Goal: Find specific page/section: Find specific page/section

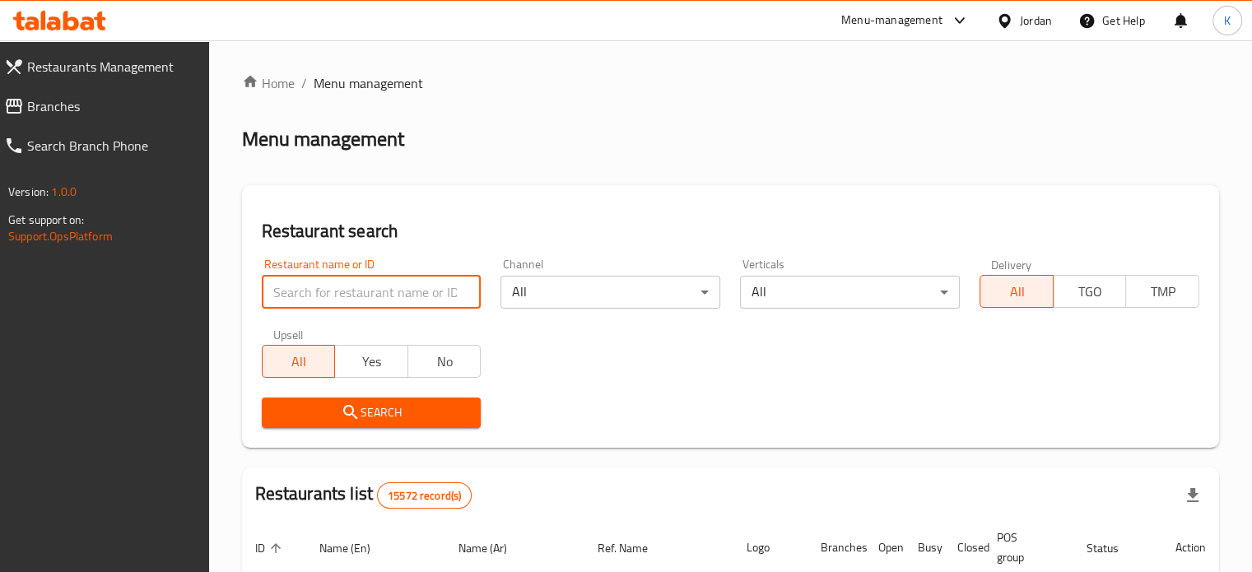
click at [310, 279] on input "search" at bounding box center [372, 292] width 220 height 33
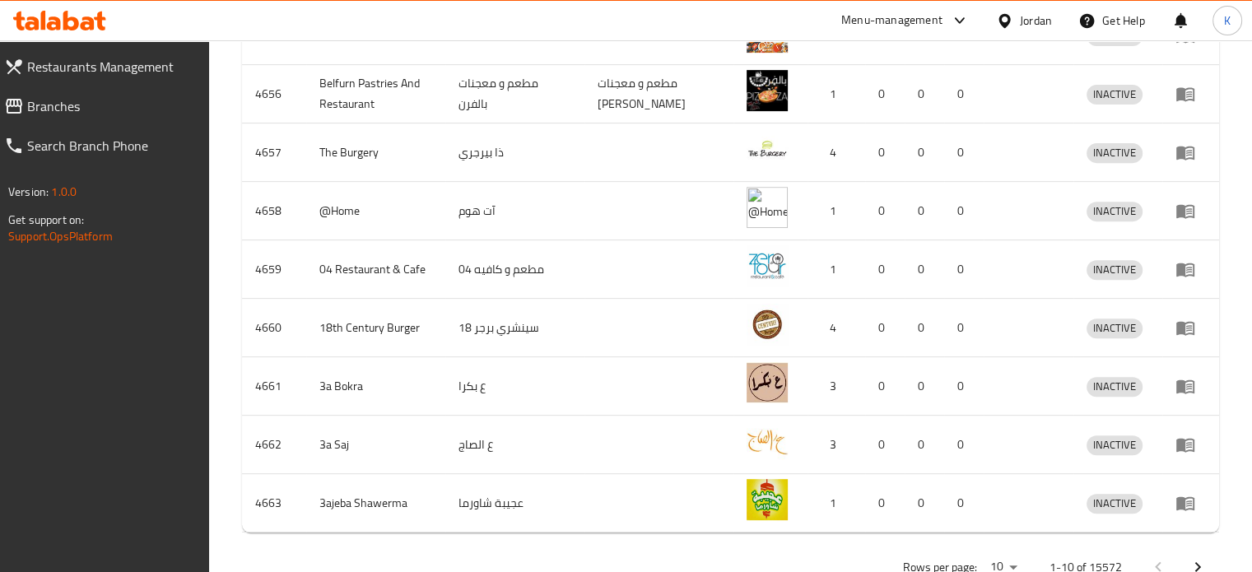
scroll to position [668, 0]
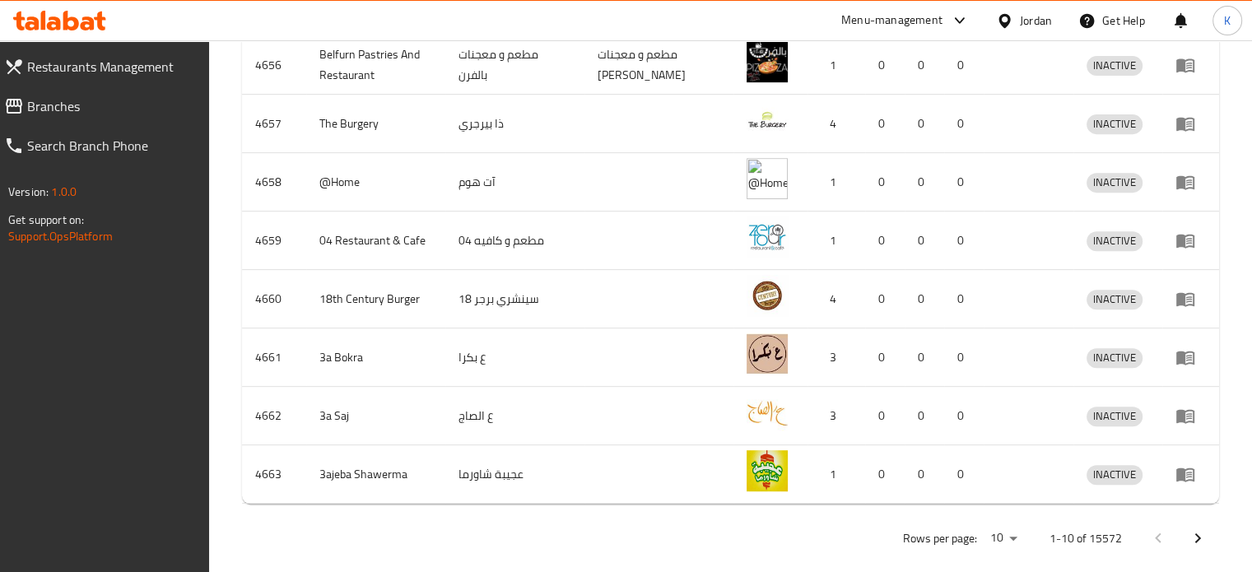
click at [1198, 529] on icon "Next page" at bounding box center [1198, 539] width 20 height 20
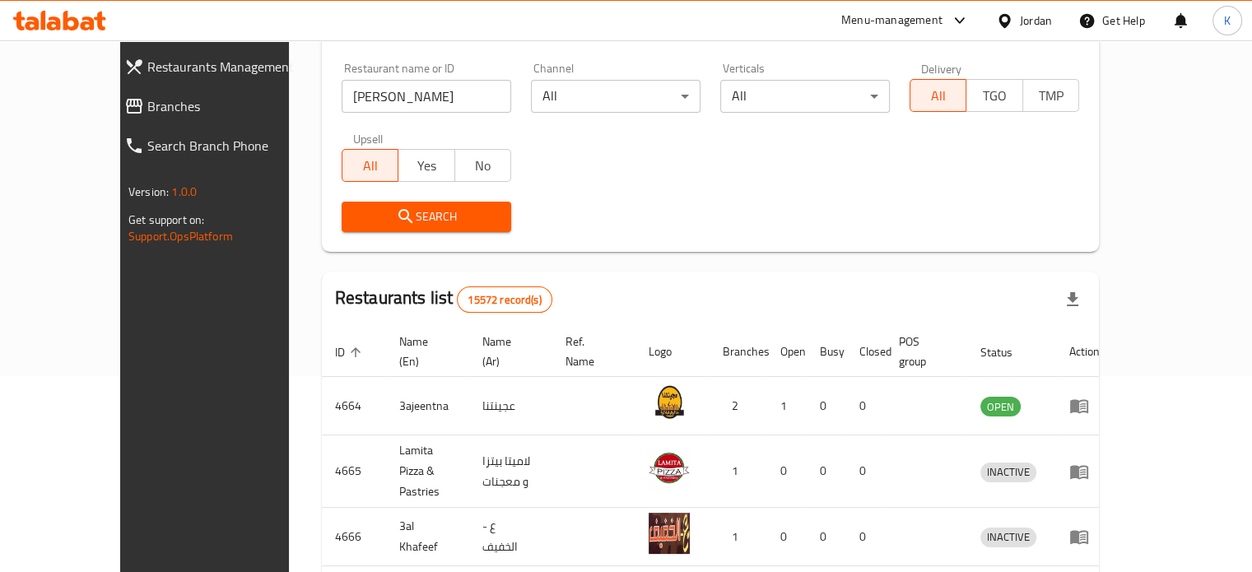
scroll to position [237, 0]
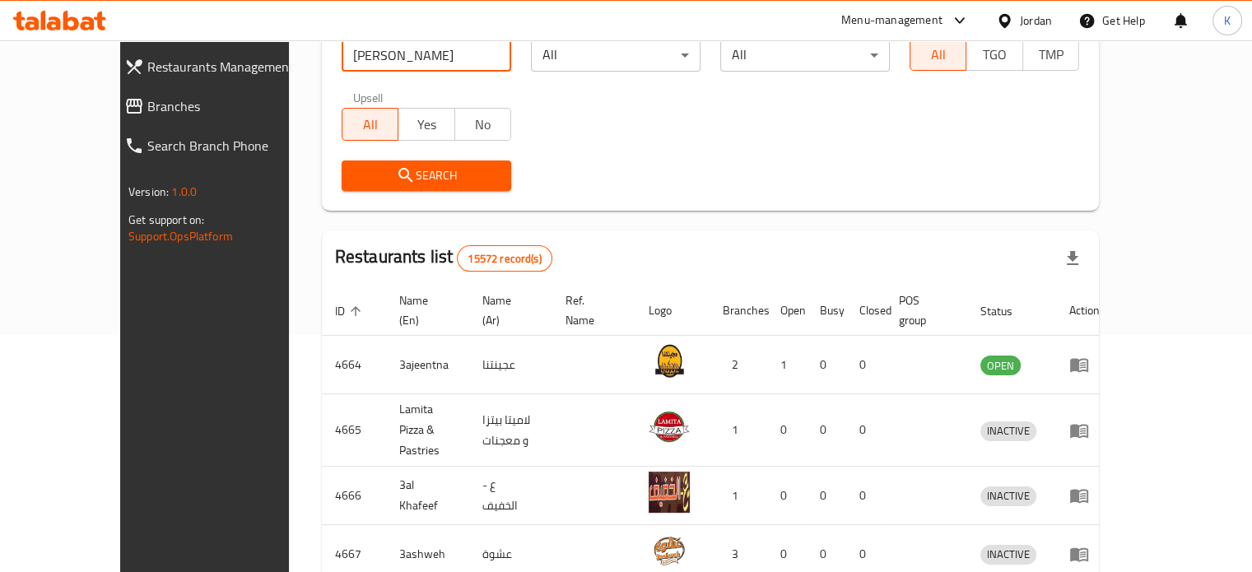
drag, startPoint x: 364, startPoint y: 59, endPoint x: 304, endPoint y: 55, distance: 60.2
click at [342, 55] on input "[PERSON_NAME]" at bounding box center [427, 55] width 170 height 33
type input "nabil"
click button "Search" at bounding box center [427, 176] width 170 height 30
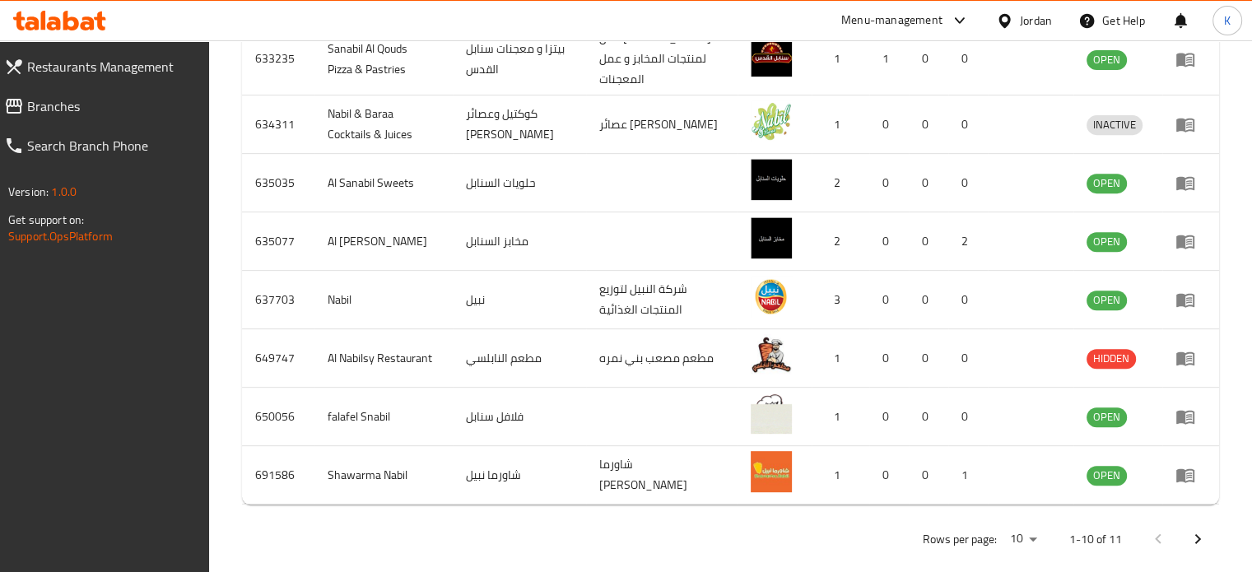
scroll to position [682, 0]
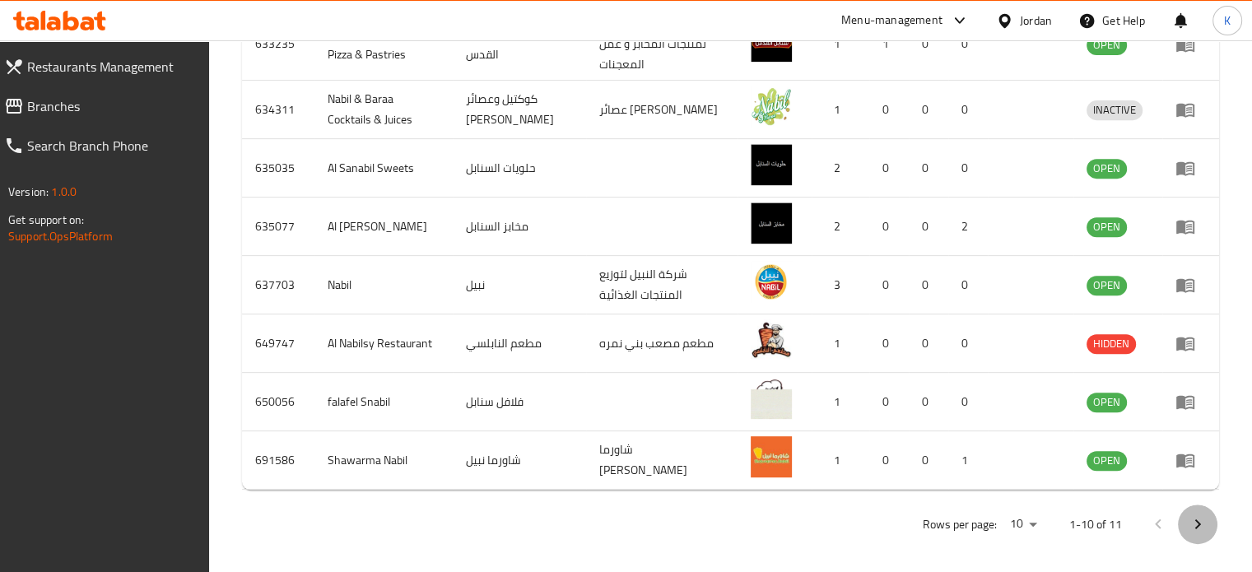
click at [1206, 520] on icon "Next page" at bounding box center [1198, 525] width 20 height 20
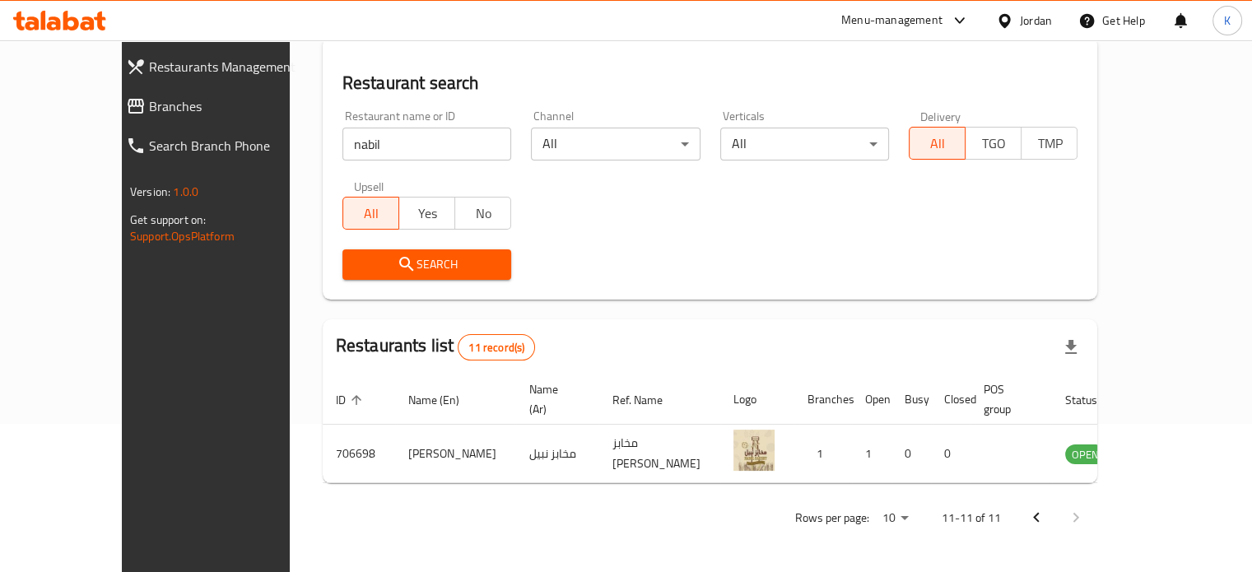
scroll to position [128, 0]
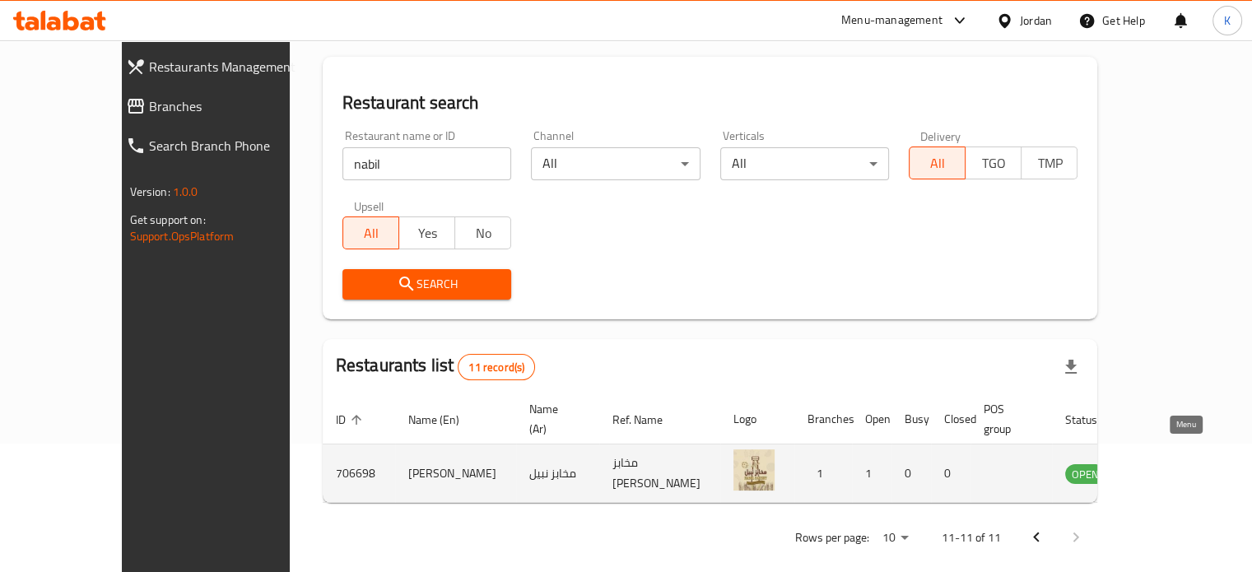
click at [1171, 468] on icon "enhanced table" at bounding box center [1162, 475] width 18 height 14
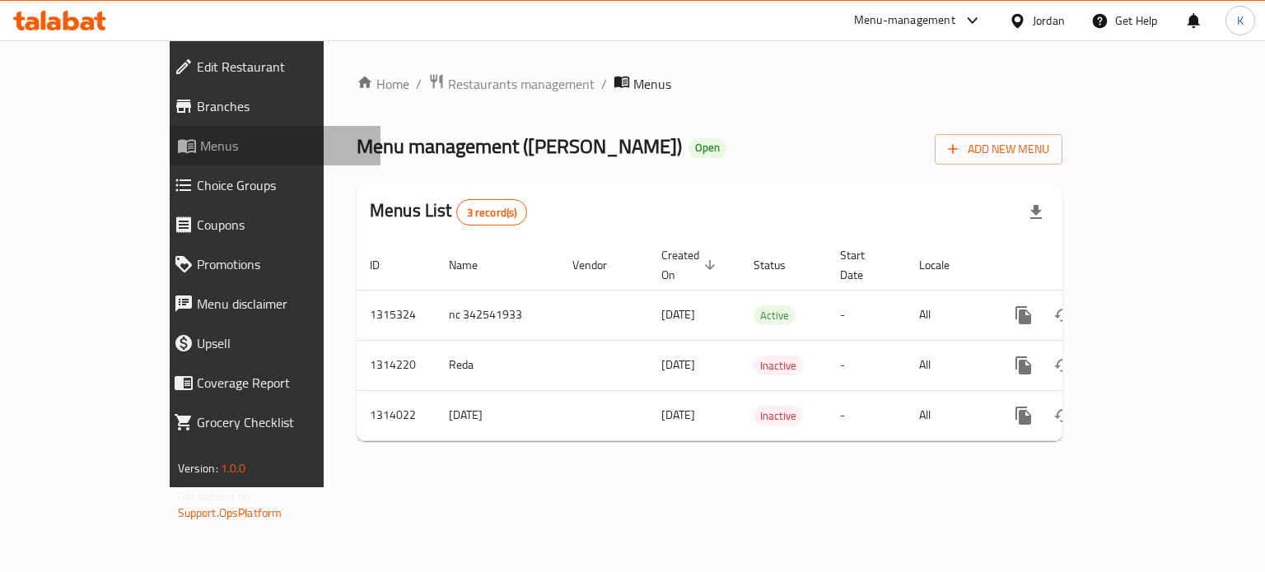
click at [200, 142] on span "Menus" at bounding box center [284, 146] width 168 height 20
click at [200, 143] on span "Menus" at bounding box center [284, 146] width 168 height 20
click at [200, 137] on span "Menus" at bounding box center [284, 146] width 168 height 20
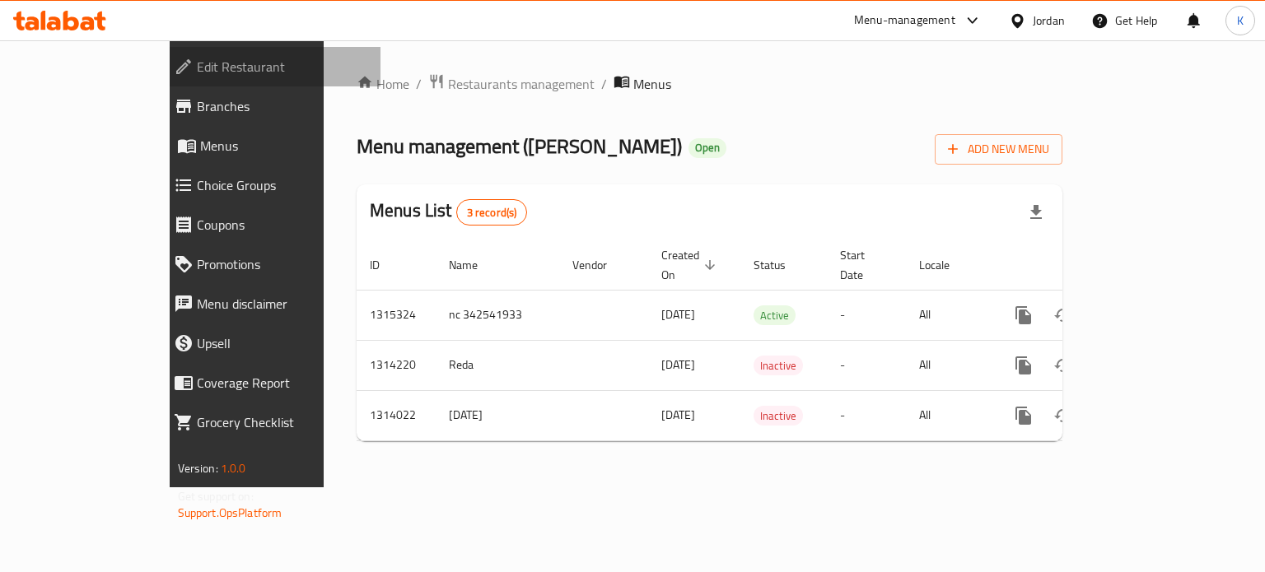
click at [197, 67] on span "Edit Restaurant" at bounding box center [282, 67] width 171 height 20
